Goal: Task Accomplishment & Management: Complete application form

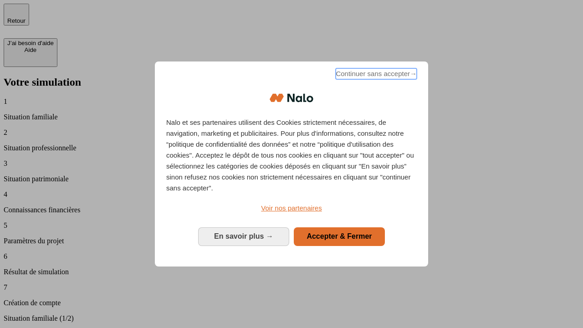
click at [376, 75] on span "Continuer sans accepter →" at bounding box center [376, 73] width 81 height 11
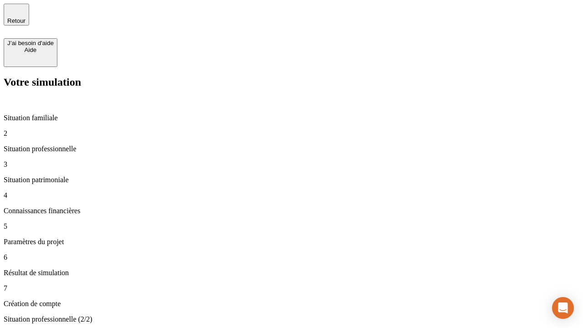
type input "30 000"
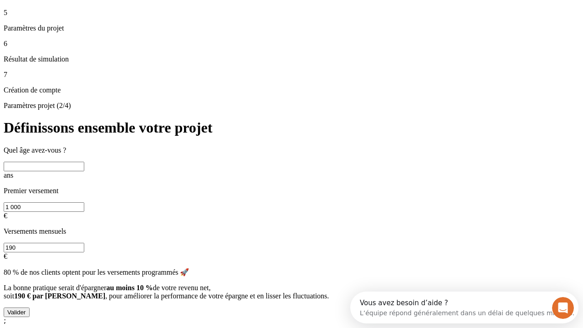
scroll to position [8, 0]
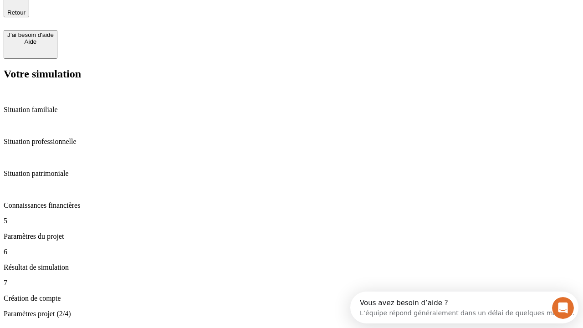
type input "25"
type input "1 000"
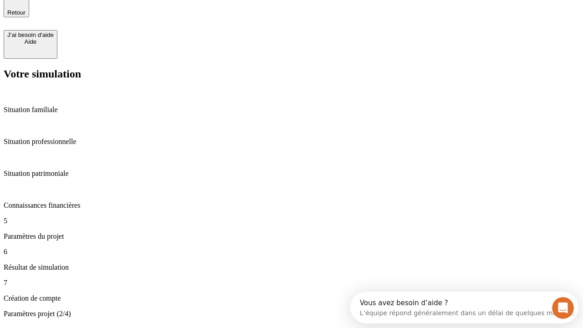
type input "640"
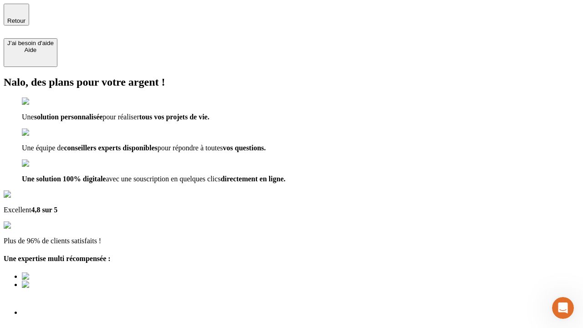
type input "[EMAIL_ADDRESS][PERSON_NAME][DOMAIN_NAME]"
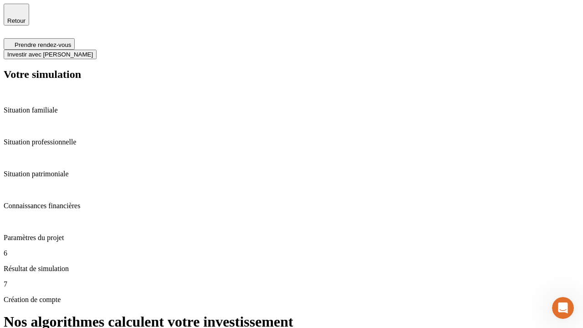
scroll to position [4, 0]
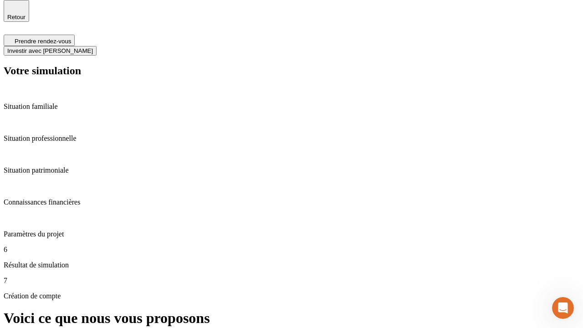
click at [93, 47] on span "Investir avec [PERSON_NAME]" at bounding box center [50, 50] width 86 height 7
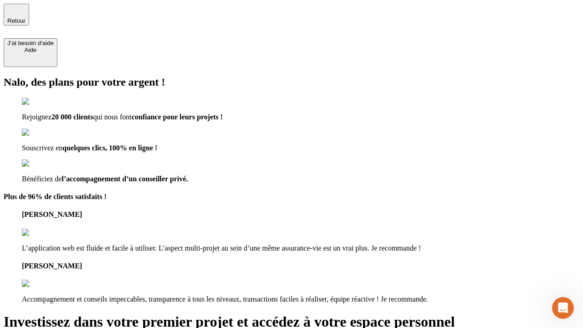
type input "[EMAIL_ADDRESS][PERSON_NAME][DOMAIN_NAME]"
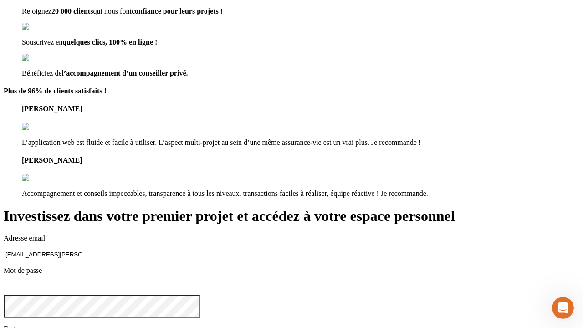
scroll to position [28, 0]
